Goal: Transaction & Acquisition: Purchase product/service

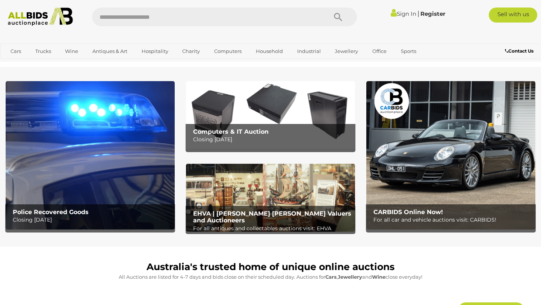
click at [92, 209] on div "Police Recovered Goods Closing Tuesday 16th September" at bounding box center [92, 217] width 166 height 24
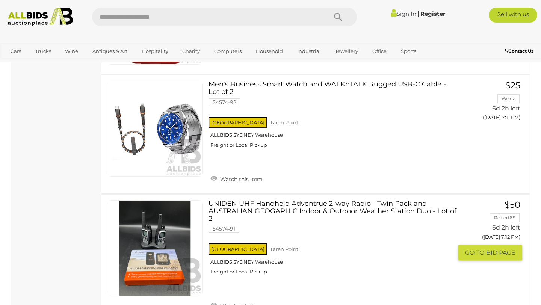
scroll to position [1394, 0]
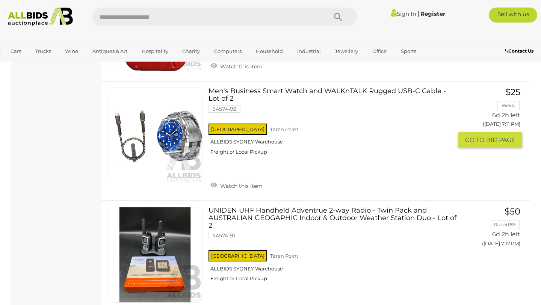
click at [234, 93] on link "Men's Business Smart Watch and WALKnTALK Rugged USB-C Cable - Lot of 2 54574-92…" at bounding box center [333, 124] width 239 height 73
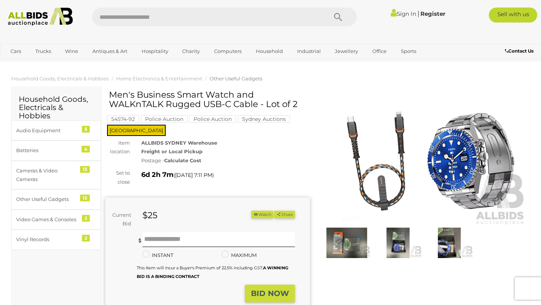
click at [405, 239] on img at bounding box center [397, 243] width 47 height 30
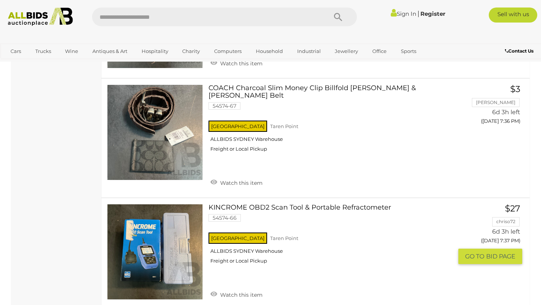
scroll to position [4296, 0]
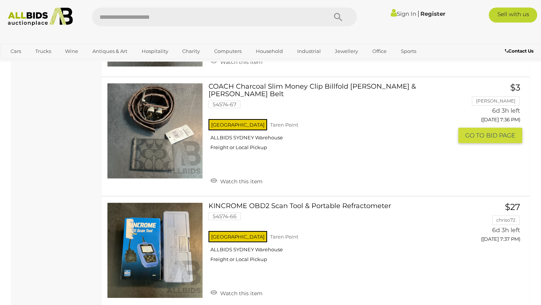
click at [252, 85] on link "COACH Charcoal Slim Money Clip Billfold Wallet & R.M. Williams Belt 54574-67 NS…" at bounding box center [333, 119] width 239 height 73
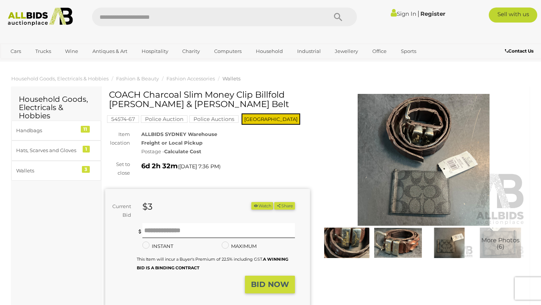
click at [350, 243] on img at bounding box center [346, 243] width 47 height 30
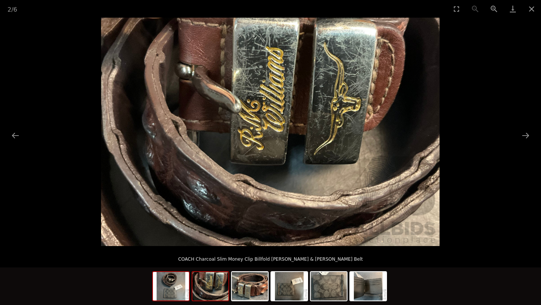
click at [179, 288] on img at bounding box center [171, 286] width 36 height 29
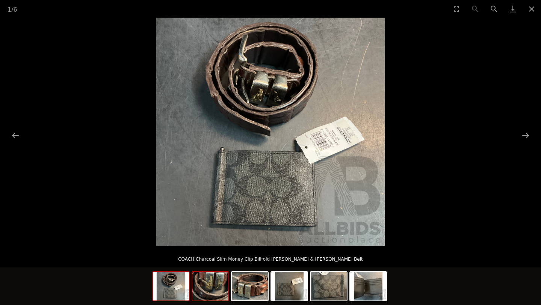
click at [212, 293] on img at bounding box center [211, 286] width 36 height 29
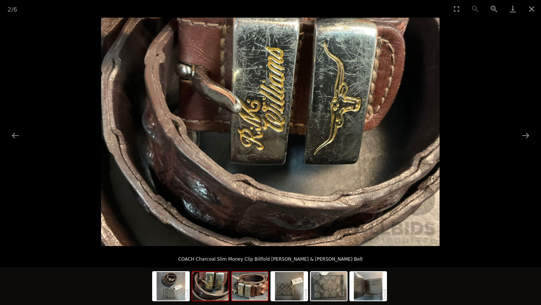
click at [245, 293] on img at bounding box center [250, 286] width 36 height 29
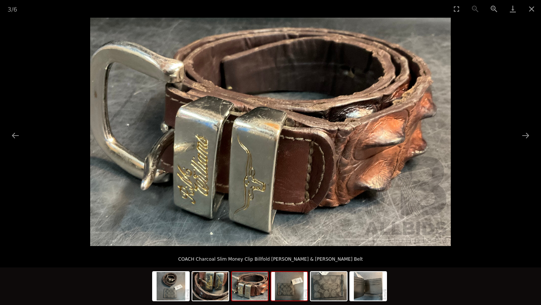
click at [280, 292] on img at bounding box center [289, 286] width 36 height 29
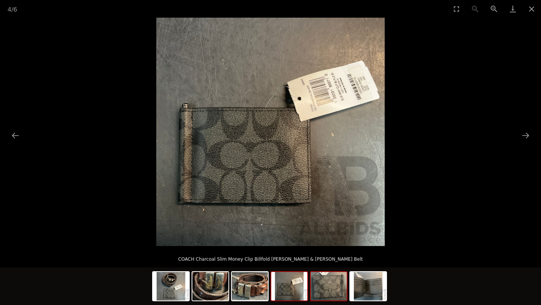
click at [311, 291] on div at bounding box center [329, 286] width 38 height 30
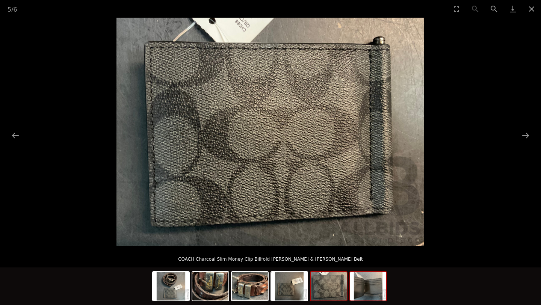
click at [365, 292] on img at bounding box center [368, 286] width 36 height 29
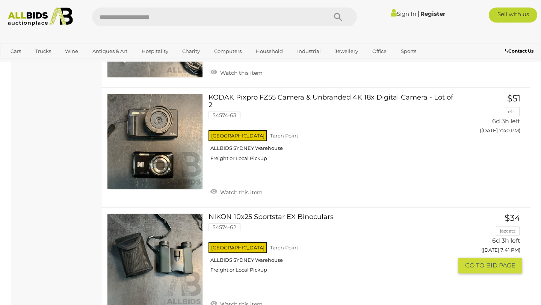
scroll to position [4689, 0]
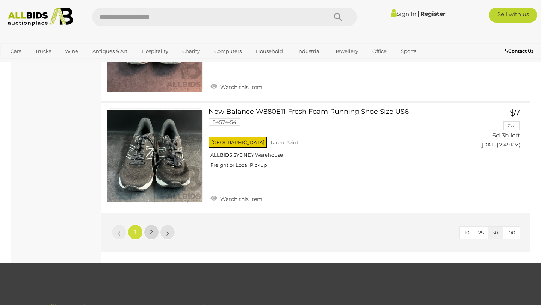
click at [150, 229] on span "2" at bounding box center [151, 232] width 3 height 7
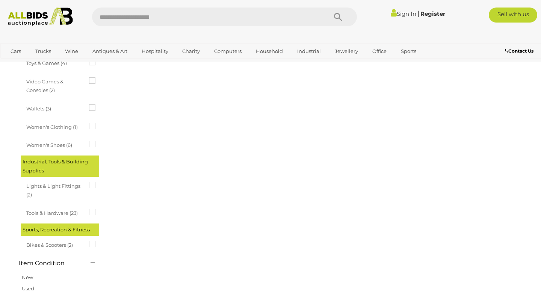
scroll to position [115, 0]
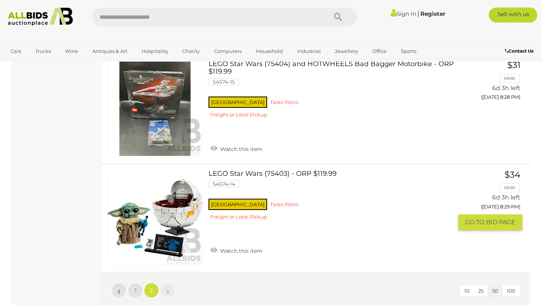
scroll to position [5212, 0]
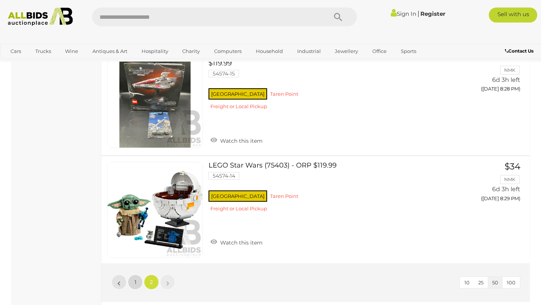
click at [135, 279] on span "1" at bounding box center [136, 282] width 2 height 7
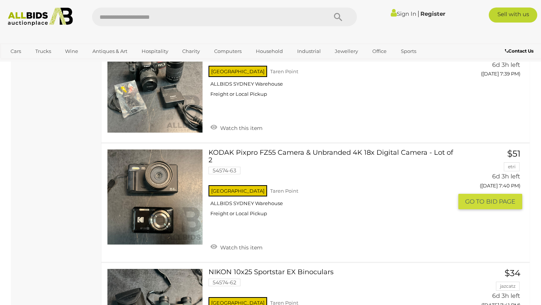
scroll to position [4684, 0]
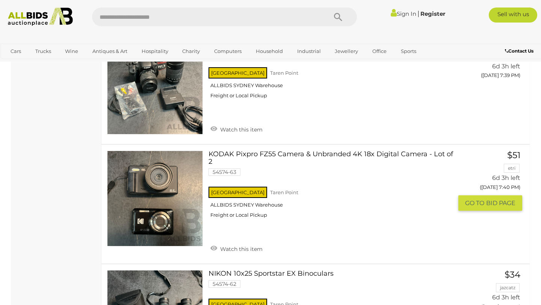
click at [231, 151] on link "KODAK Pixpro FZ55 Camera & Unbranded 4K 18x Digital Camera - Lot of 2 54574-63 …" at bounding box center [333, 187] width 239 height 73
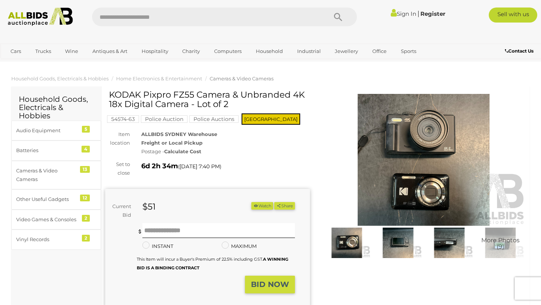
click at [351, 240] on img at bounding box center [346, 243] width 47 height 30
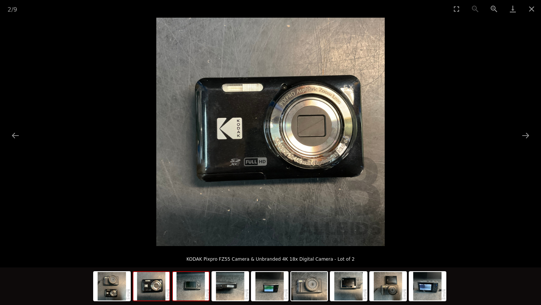
click at [189, 286] on img at bounding box center [191, 286] width 36 height 29
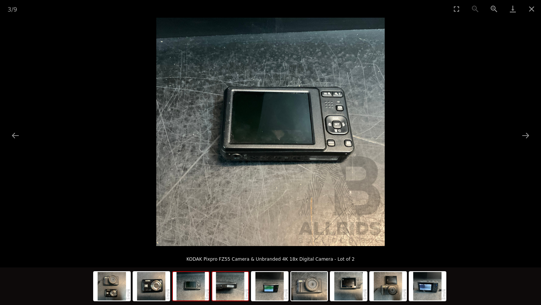
click at [227, 286] on img at bounding box center [230, 286] width 36 height 29
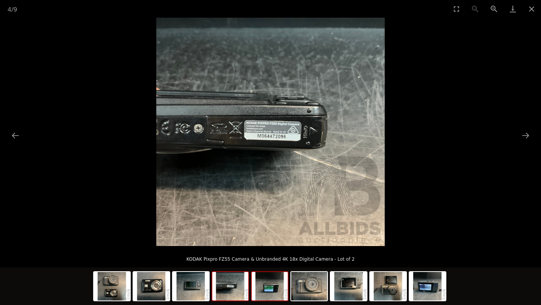
click at [270, 283] on img at bounding box center [270, 286] width 36 height 29
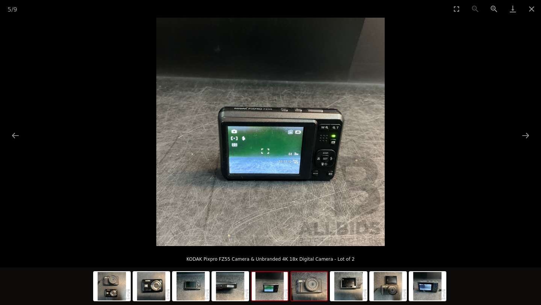
click at [311, 283] on img at bounding box center [309, 286] width 36 height 29
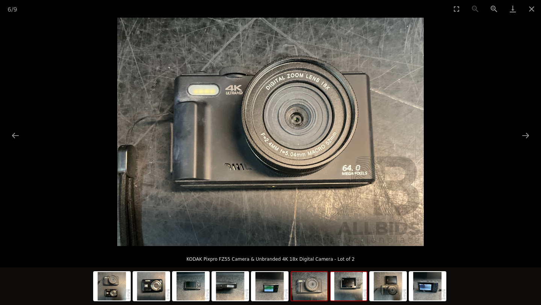
click at [340, 281] on img at bounding box center [349, 286] width 36 height 29
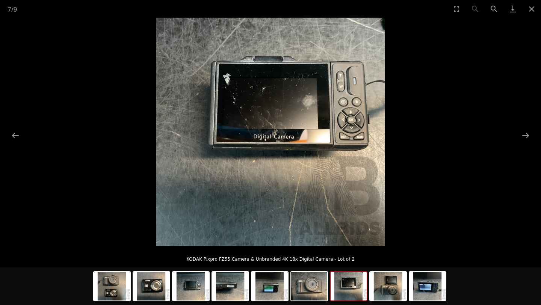
click at [358, 280] on img at bounding box center [349, 286] width 36 height 29
click at [370, 281] on div at bounding box center [389, 286] width 38 height 30
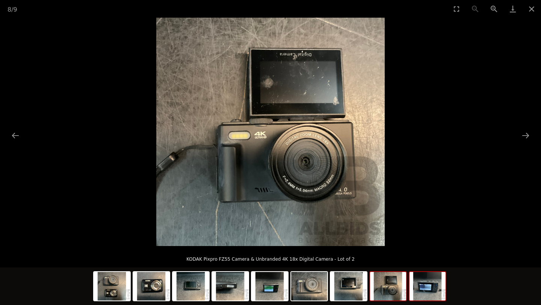
click at [426, 286] on img at bounding box center [428, 286] width 36 height 29
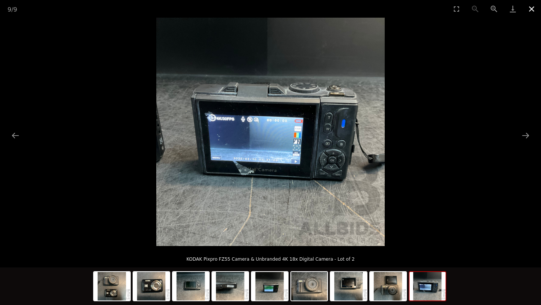
click at [533, 8] on button "Close gallery" at bounding box center [532, 9] width 19 height 18
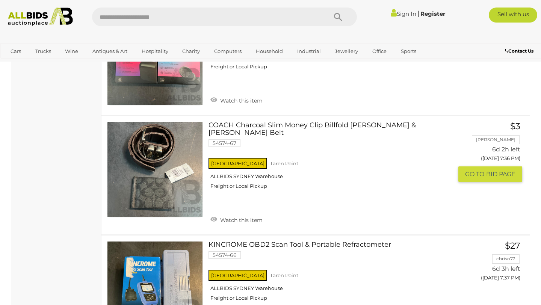
scroll to position [4184, 0]
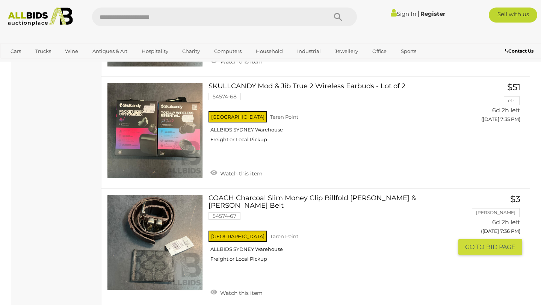
click at [276, 201] on link "COACH Charcoal Slim Money Clip Billfold [PERSON_NAME] & [PERSON_NAME] Belt 5457…" at bounding box center [333, 231] width 239 height 73
